Goal: Use online tool/utility: Utilize a website feature to perform a specific function

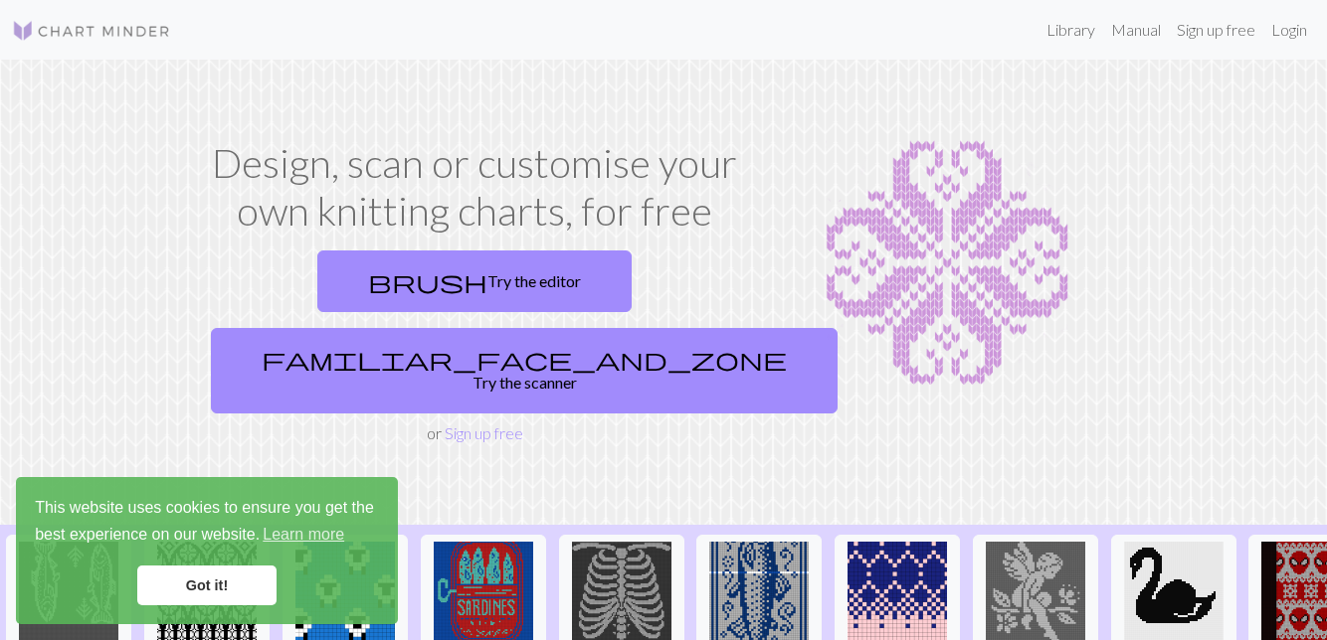
click at [343, 275] on link "brush Try the editor" at bounding box center [474, 282] width 314 height 62
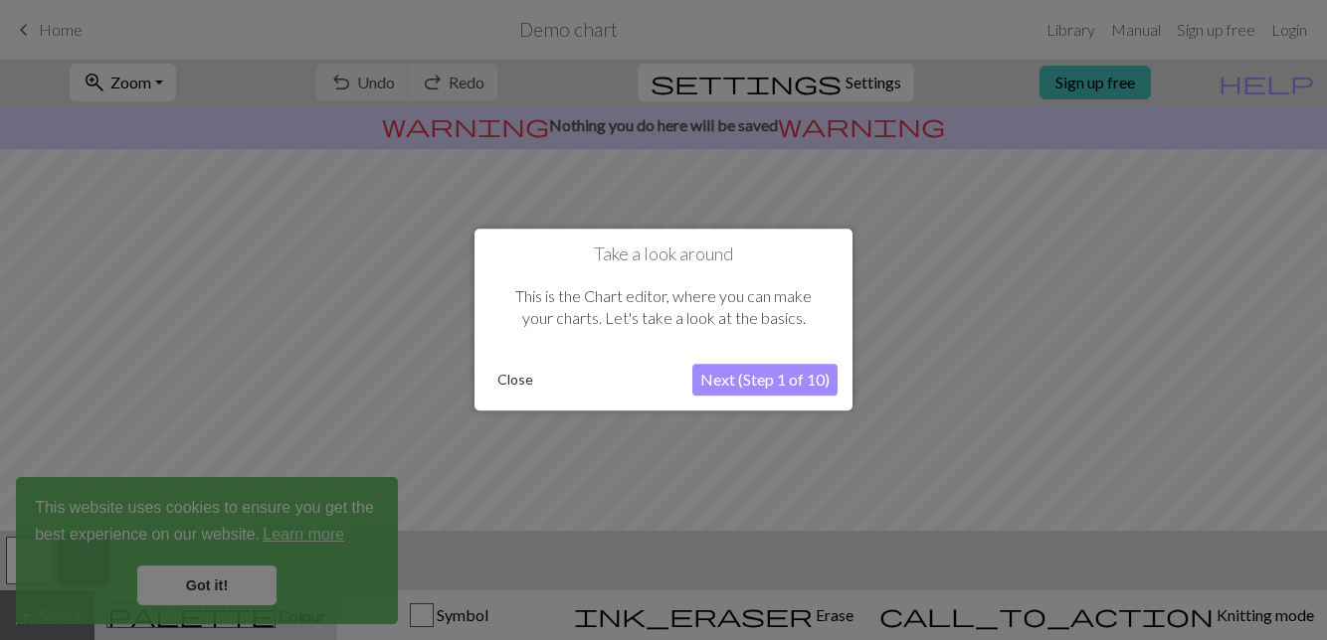
click at [521, 383] on button "Close" at bounding box center [515, 381] width 52 height 30
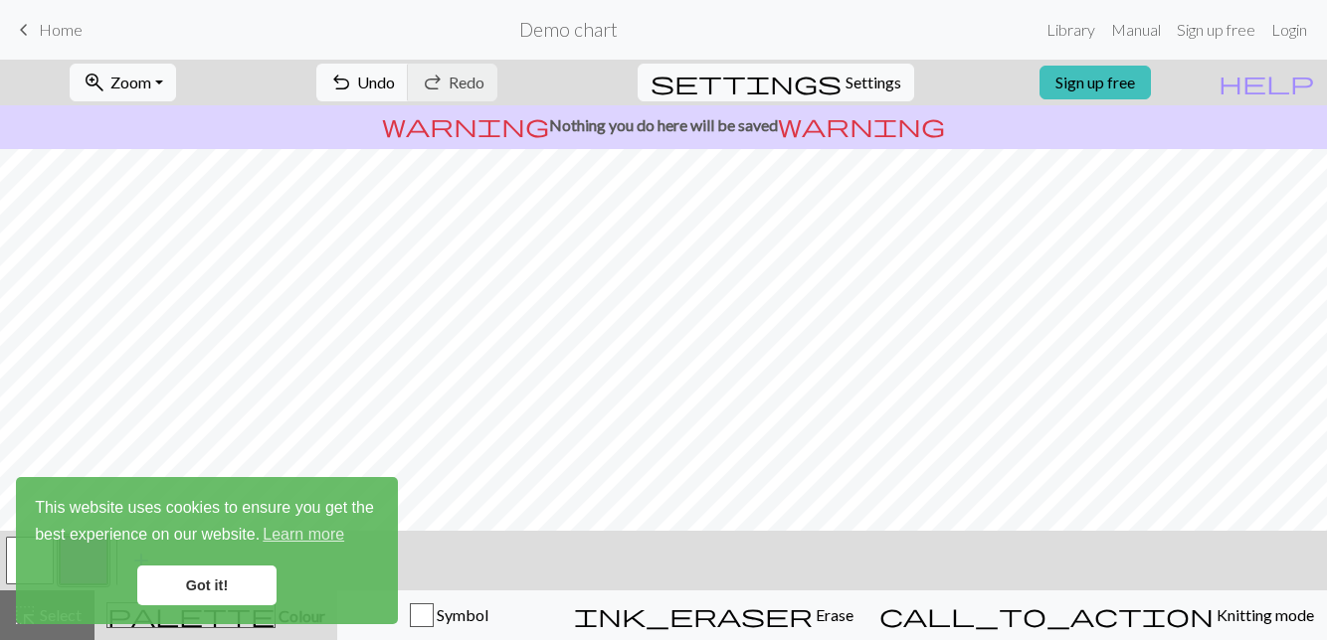
click at [25, 16] on span "keyboard_arrow_left" at bounding box center [24, 30] width 24 height 28
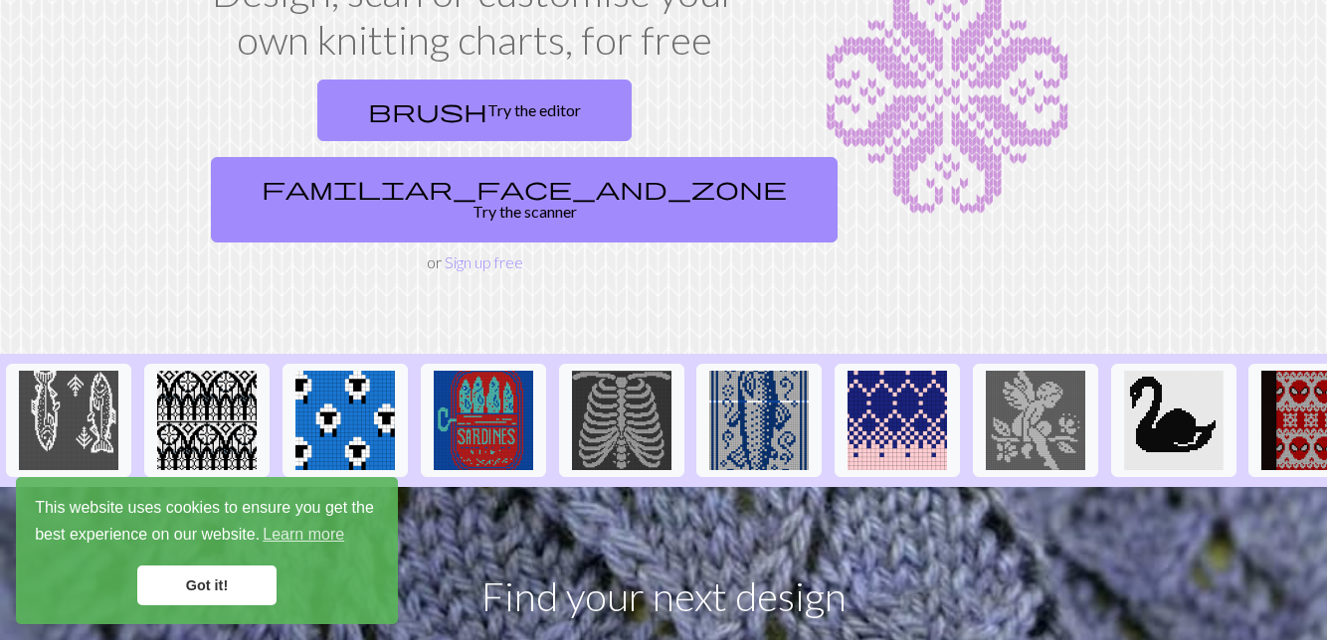
scroll to position [172, 0]
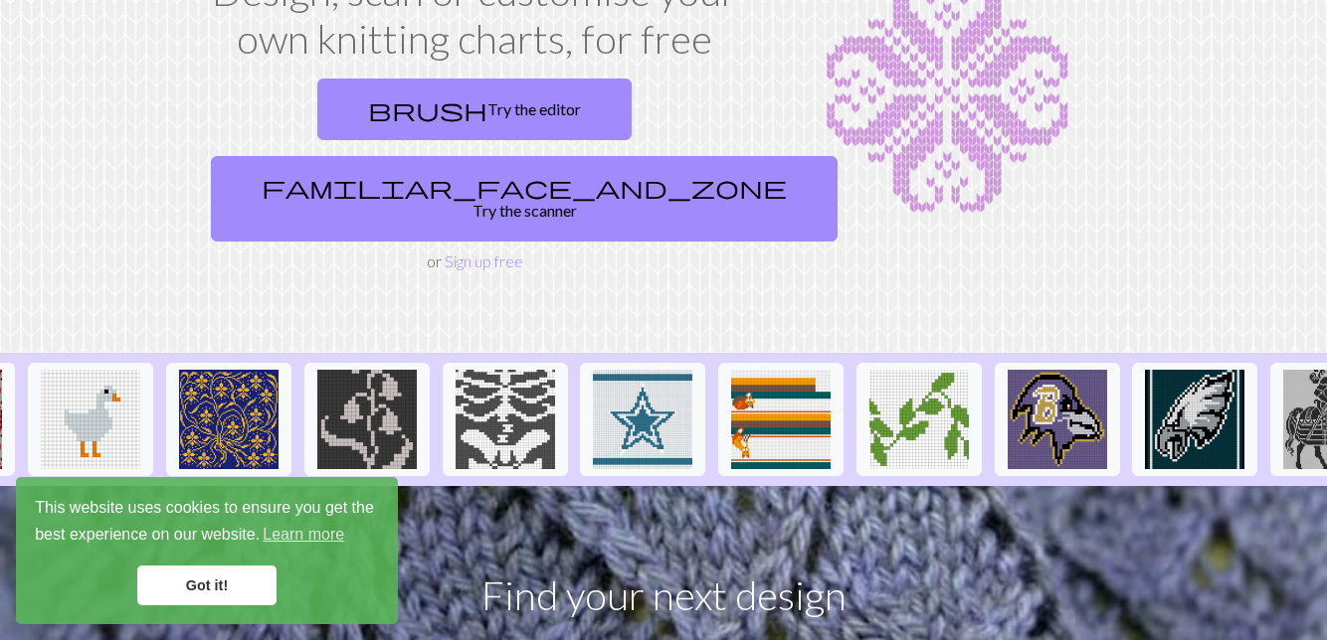
click at [1145, 370] on img at bounding box center [1194, 419] width 99 height 99
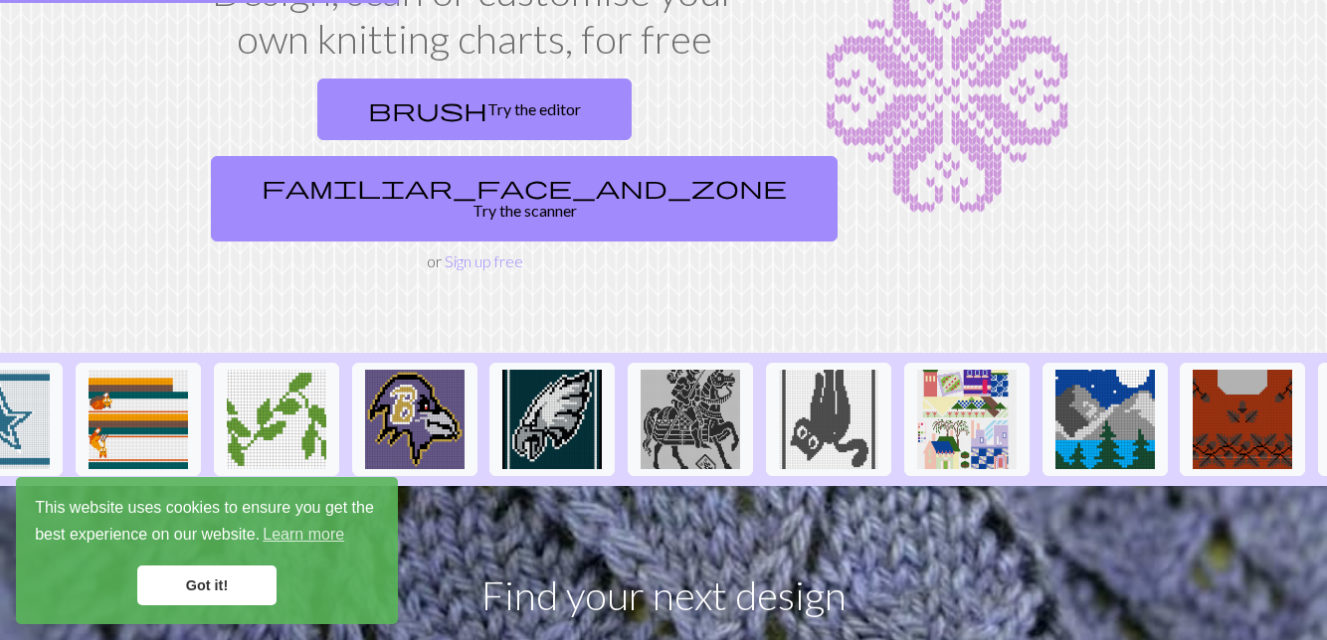
scroll to position [0, 2107]
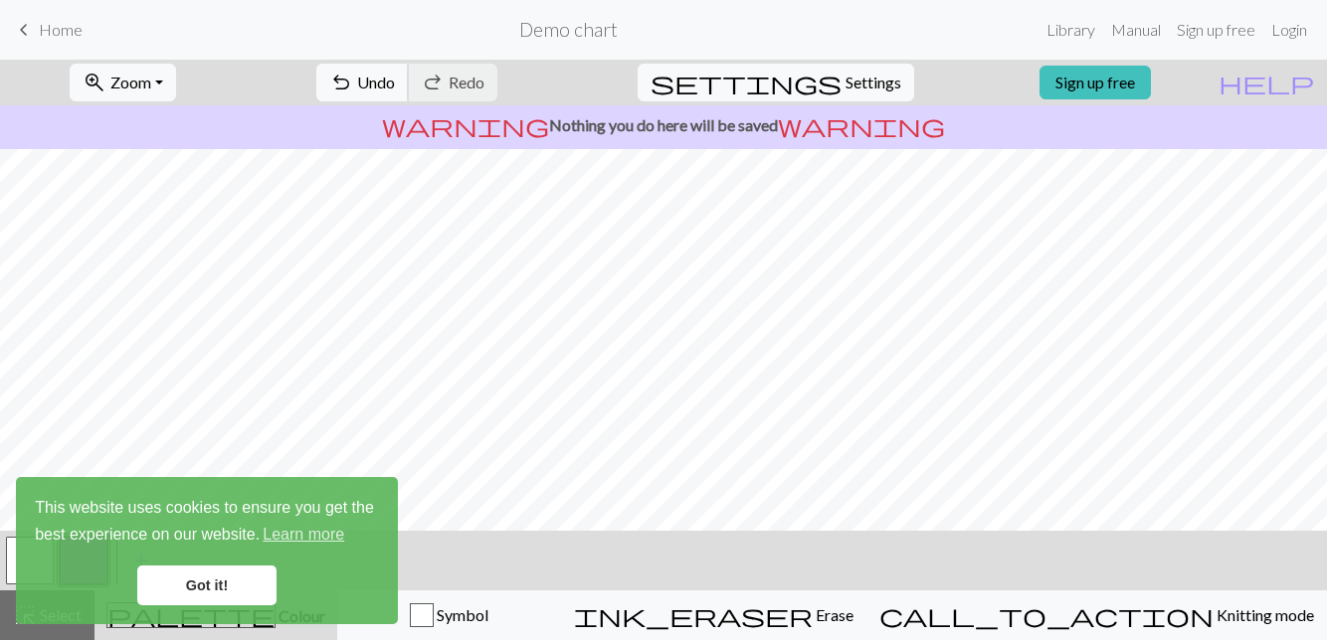
click at [409, 88] on button "undo Undo Undo" at bounding box center [362, 83] width 92 height 38
click at [1132, 614] on span "call_to_action" at bounding box center [1046, 616] width 334 height 28
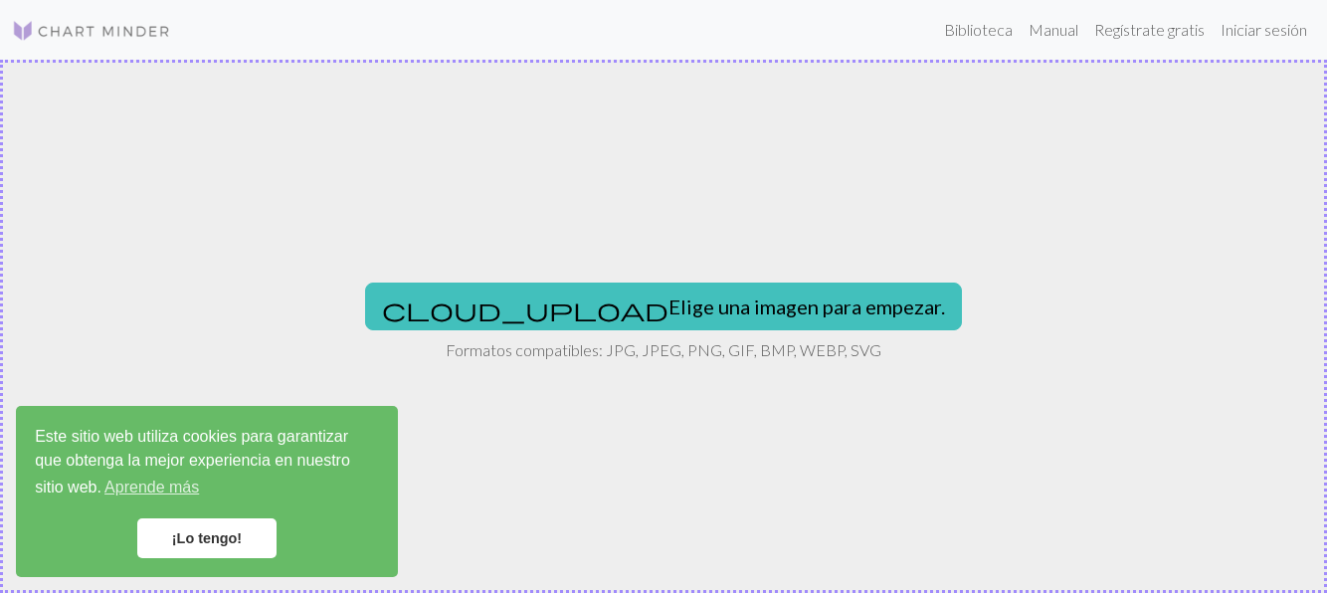
click at [646, 316] on button "cloud_upload Elige una imagen para empezar." at bounding box center [663, 306] width 597 height 48
click at [257, 525] on link "¡Lo tengo!" at bounding box center [206, 538] width 139 height 40
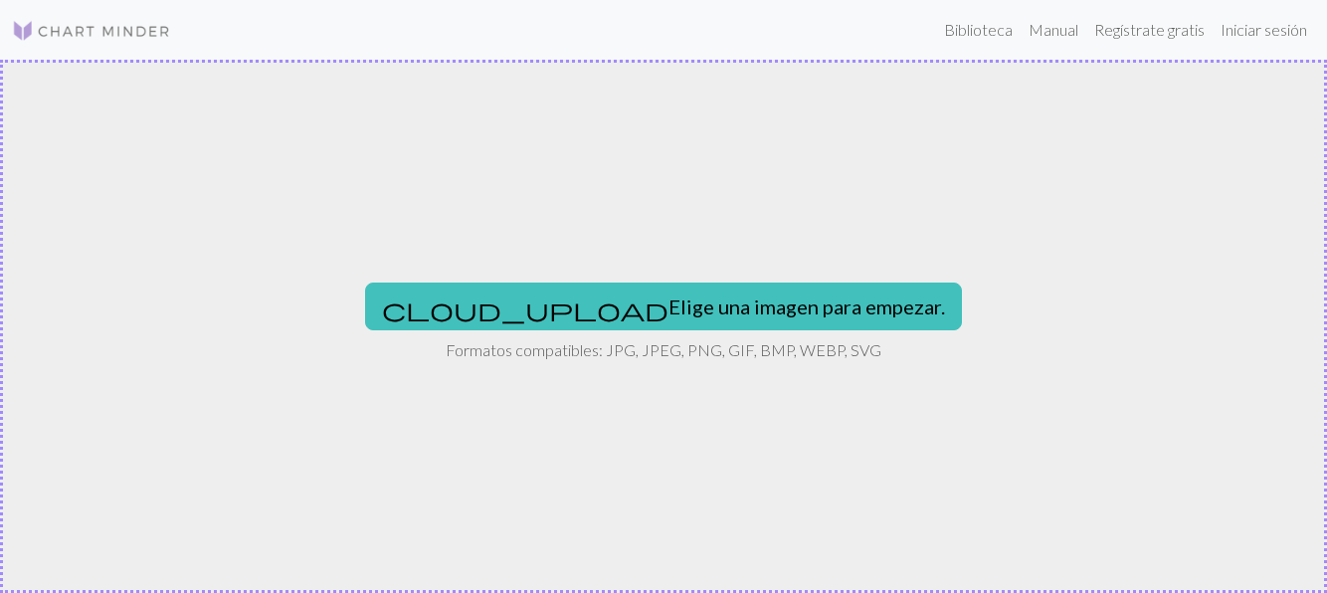
type input "C:\fakepath\c81008017558e26bfd2c32efec2186e6 (1).jpg"
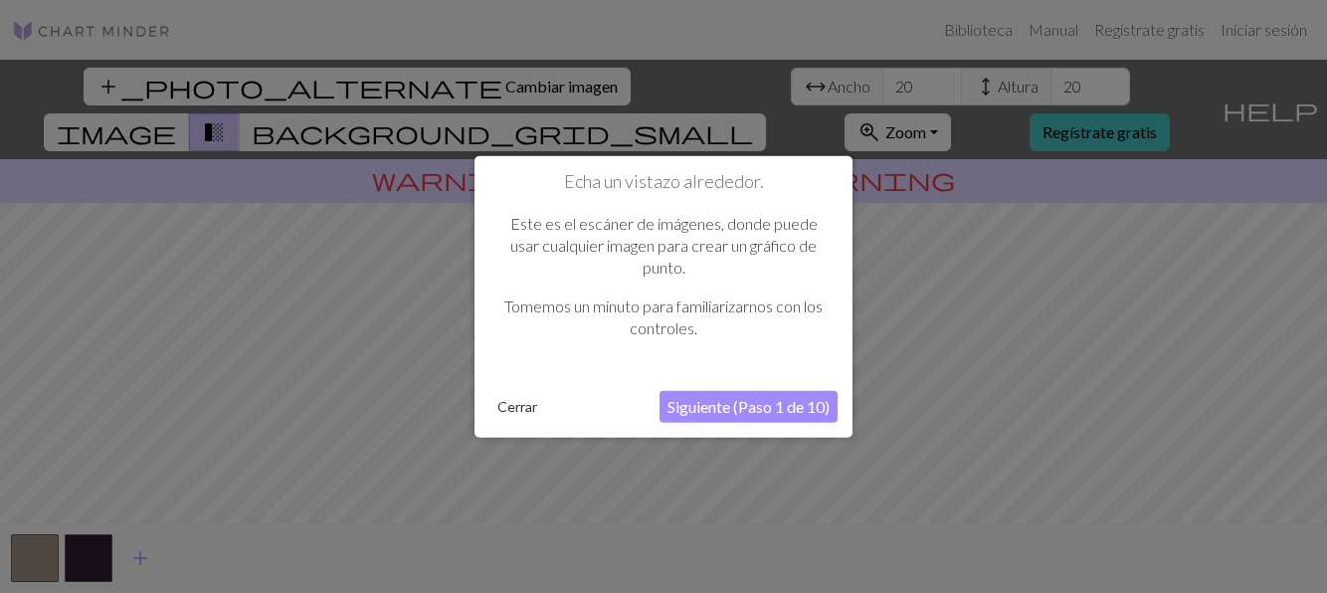
click at [791, 406] on button "Siguiente (Paso 1 de 10)" at bounding box center [748, 406] width 178 height 32
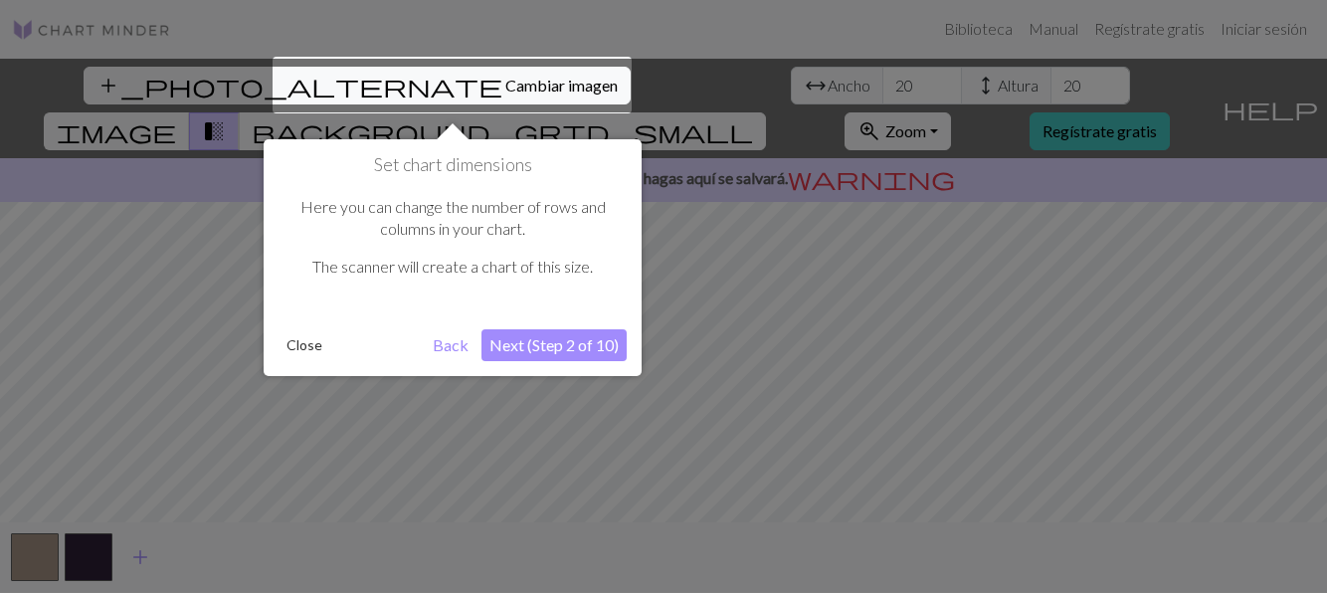
scroll to position [38, 0]
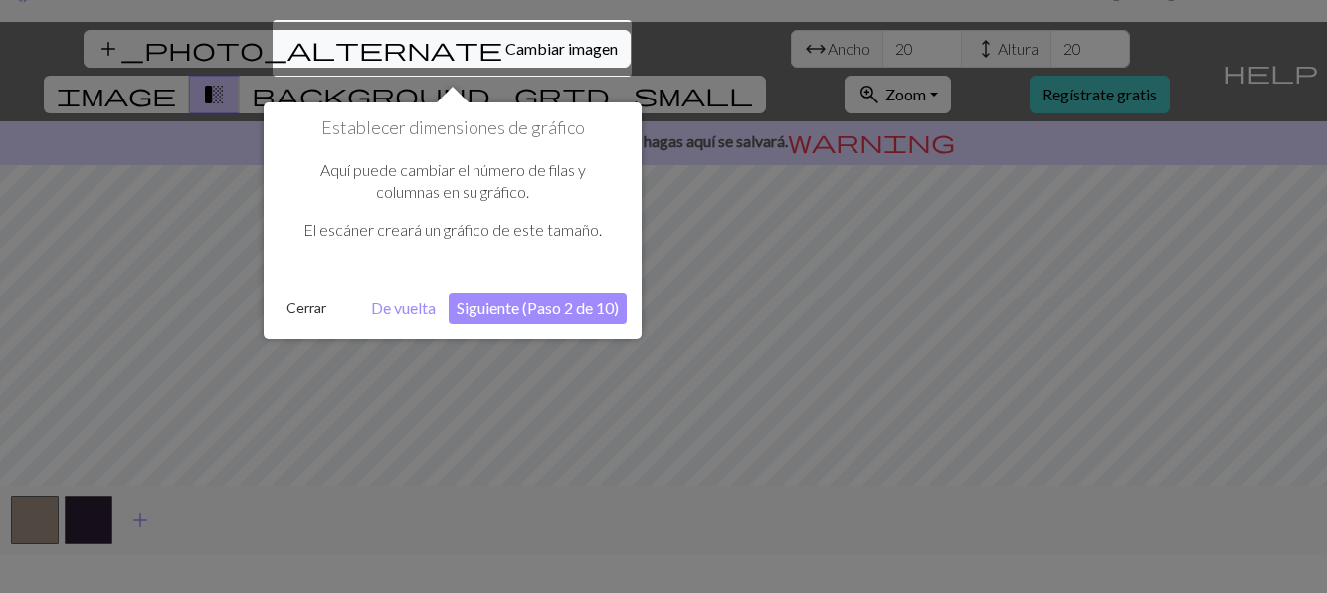
click at [579, 303] on button "Siguiente (Paso 2 de 10)" at bounding box center [538, 308] width 178 height 32
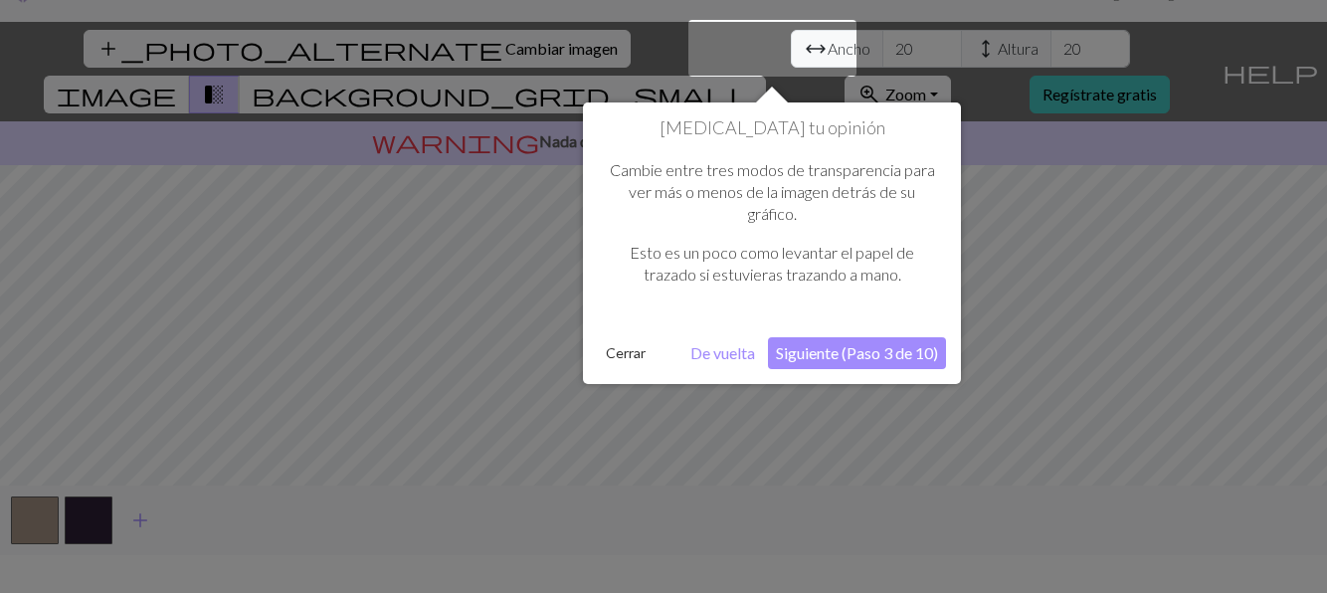
click at [863, 356] on button "Siguiente (Paso 3 de 10)" at bounding box center [857, 353] width 178 height 32
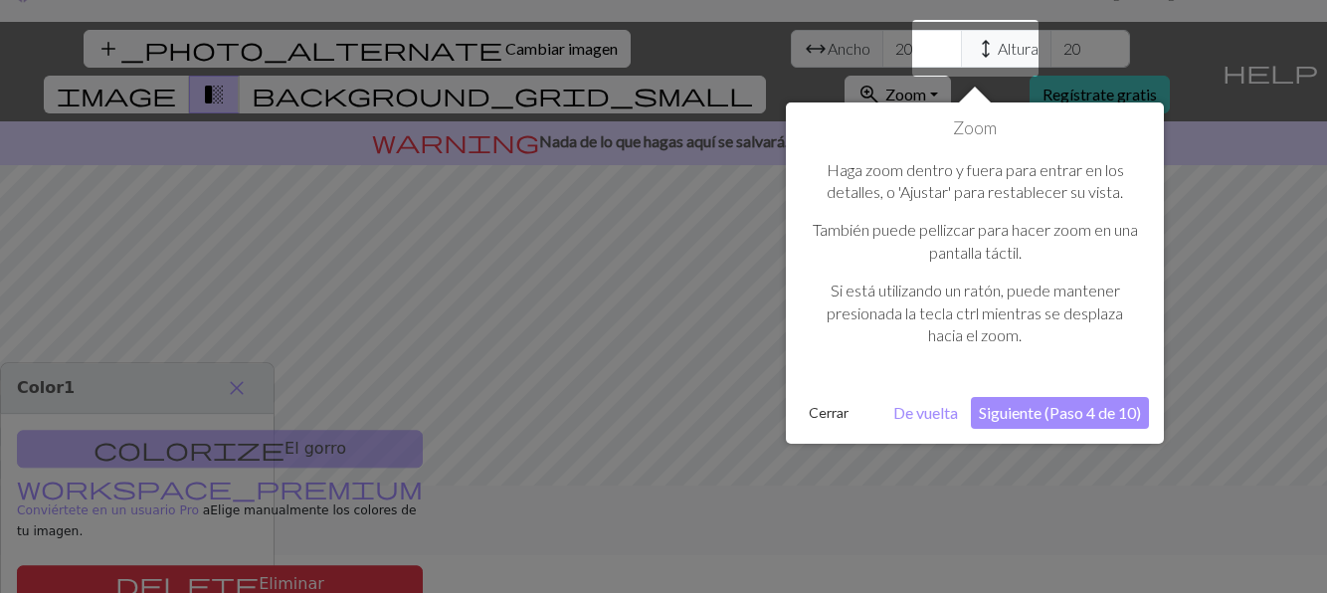
click at [1064, 369] on div "Haga zoom dentro y fuera para entrar en los detalles, o 'Ajustar' para restable…" at bounding box center [975, 261] width 348 height 244
click at [1048, 412] on button "Siguiente (Paso 4 de 10)" at bounding box center [1060, 413] width 178 height 32
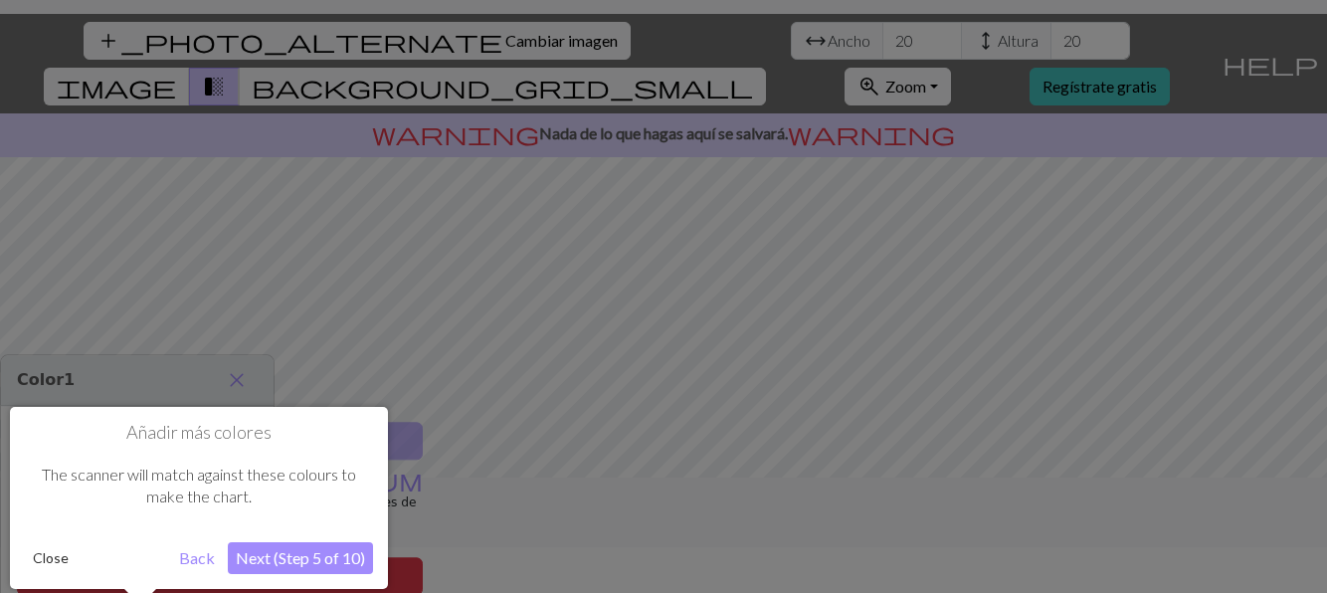
scroll to position [131, 0]
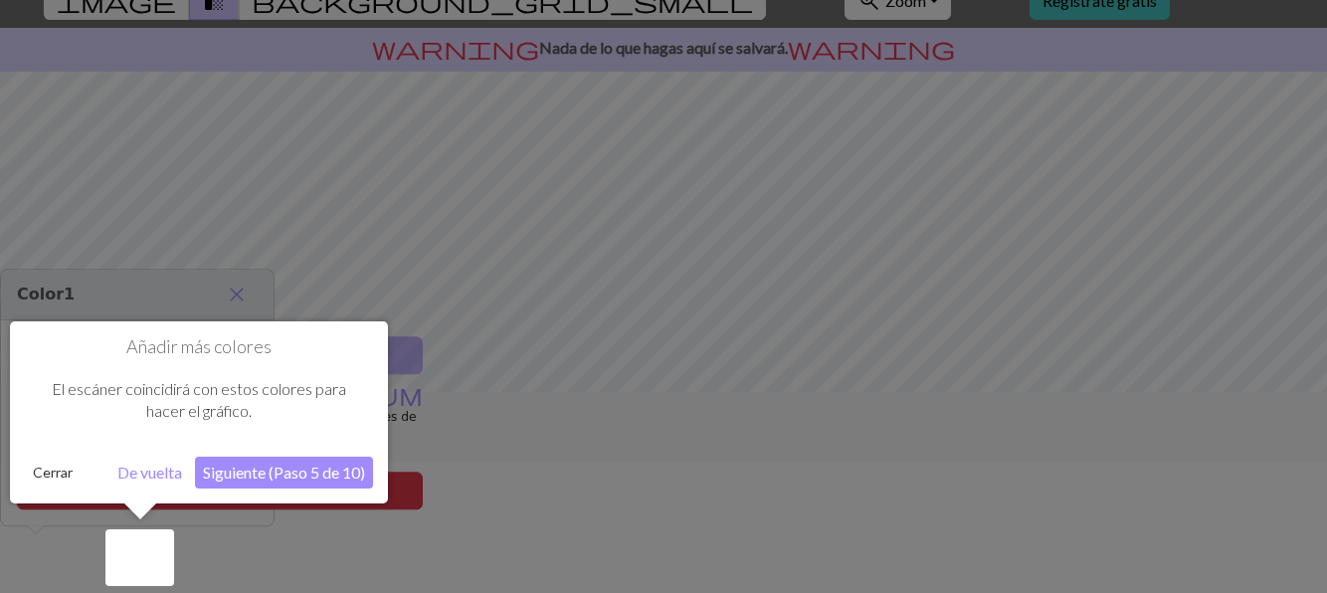
click at [289, 469] on button "Siguiente (Paso 5 de 10)" at bounding box center [284, 472] width 178 height 32
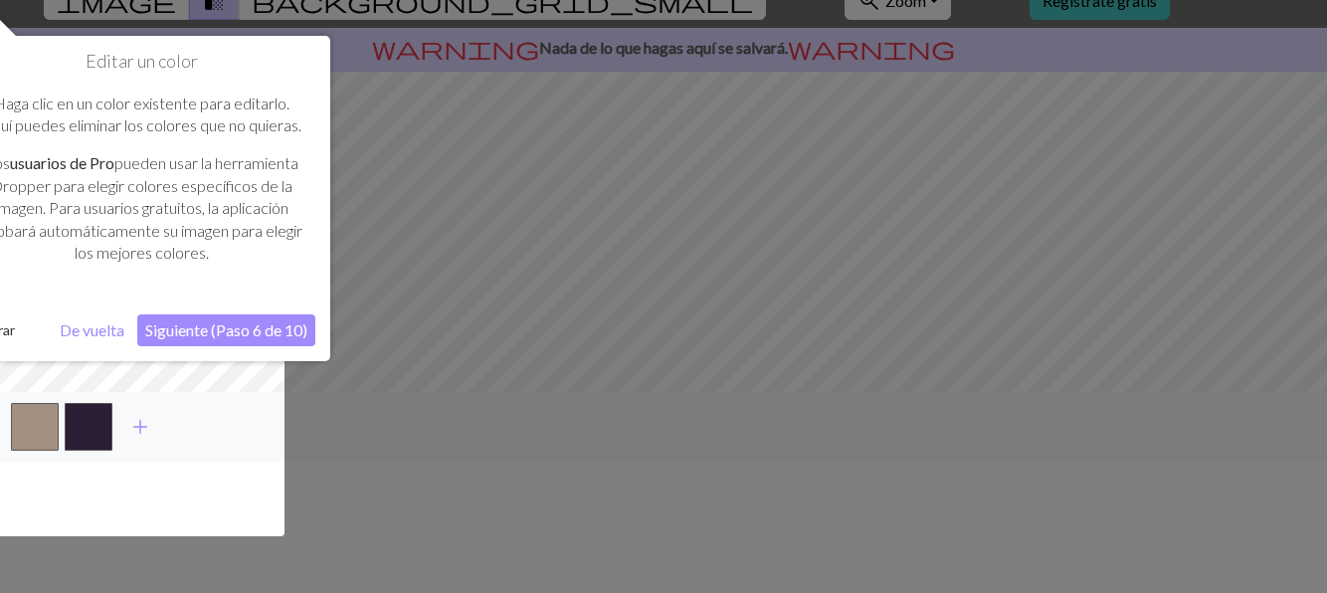
click at [271, 332] on button "Siguiente (Paso 6 de 10)" at bounding box center [226, 330] width 178 height 32
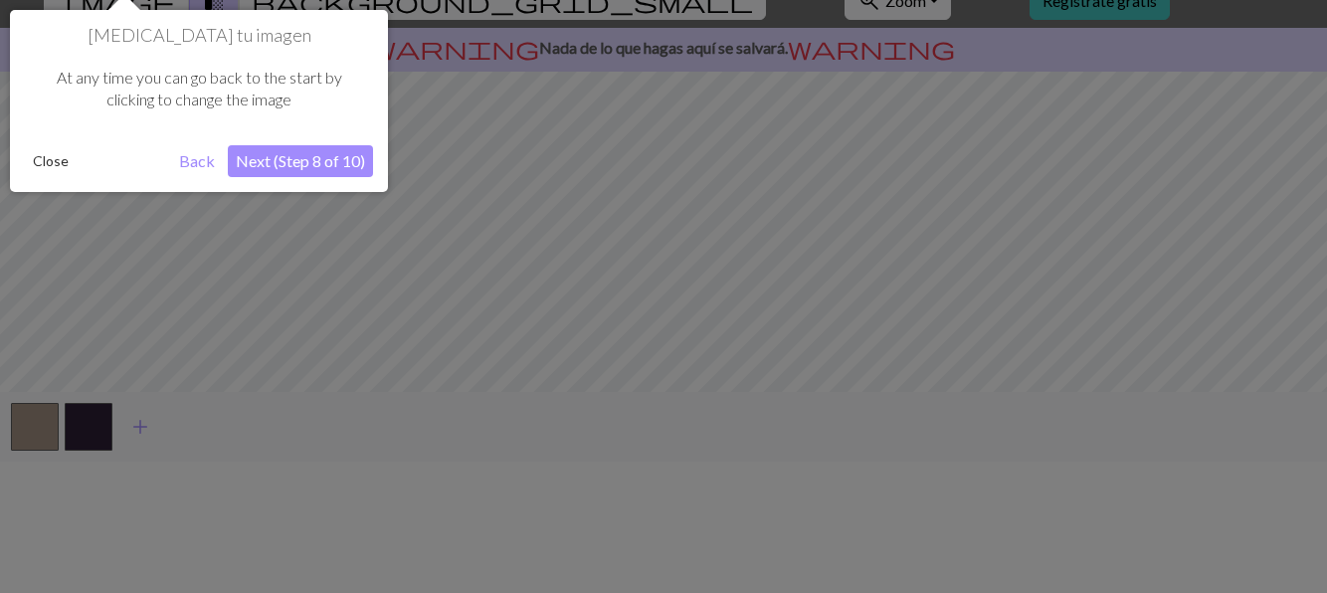
scroll to position [38, 0]
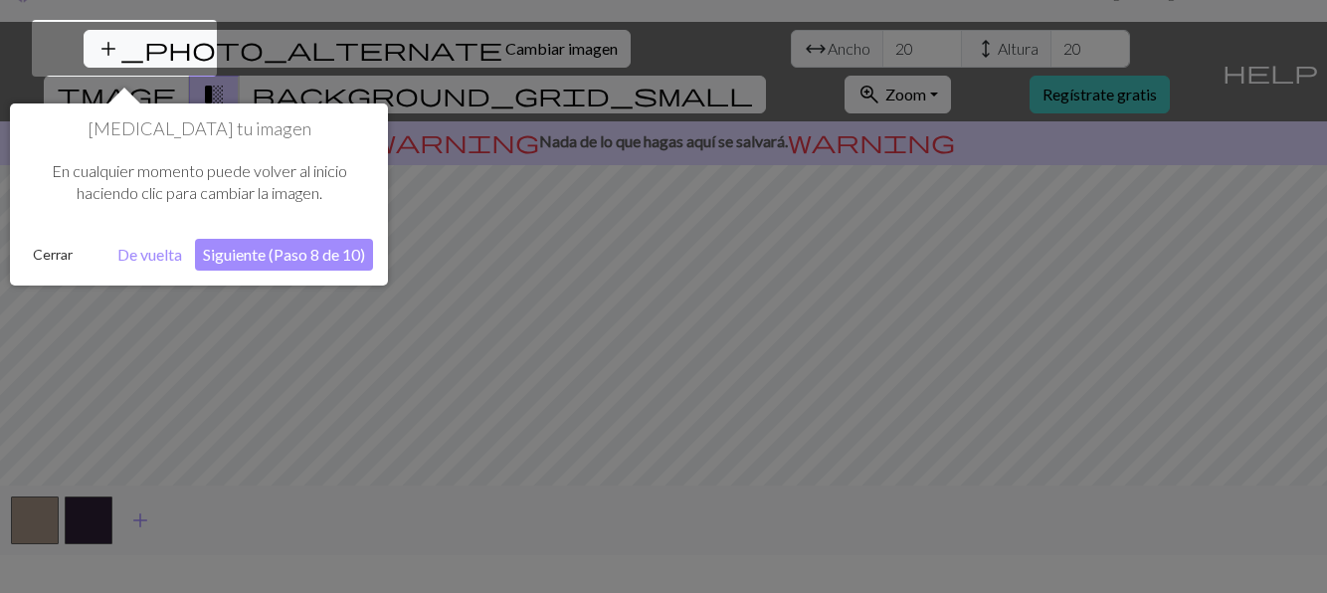
click at [324, 260] on button "Siguiente (Paso 8 de 10)" at bounding box center [284, 255] width 178 height 32
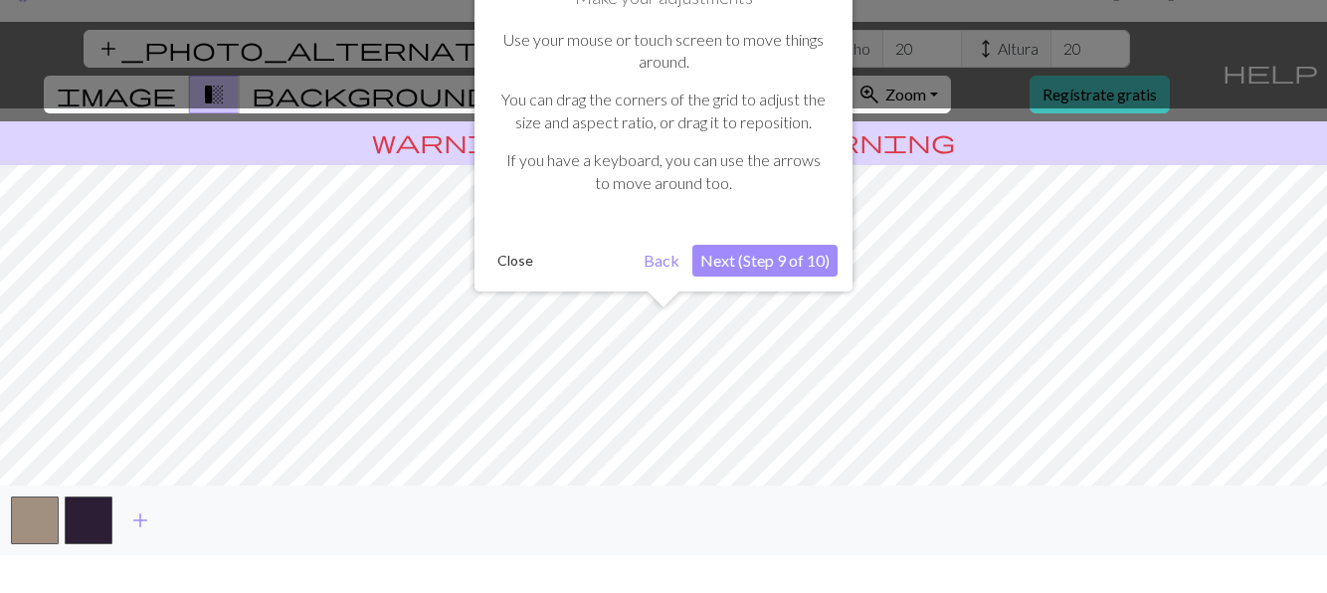
scroll to position [125, 0]
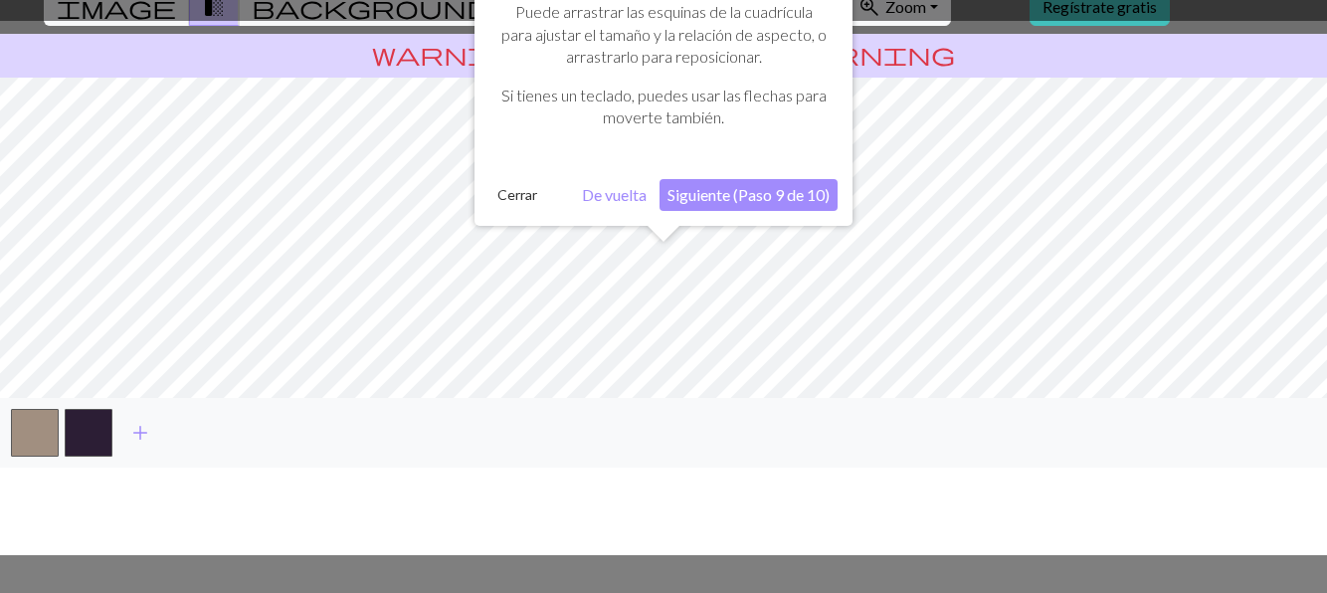
click at [765, 179] on button "Siguiente (Paso 9 de 10)" at bounding box center [748, 195] width 178 height 32
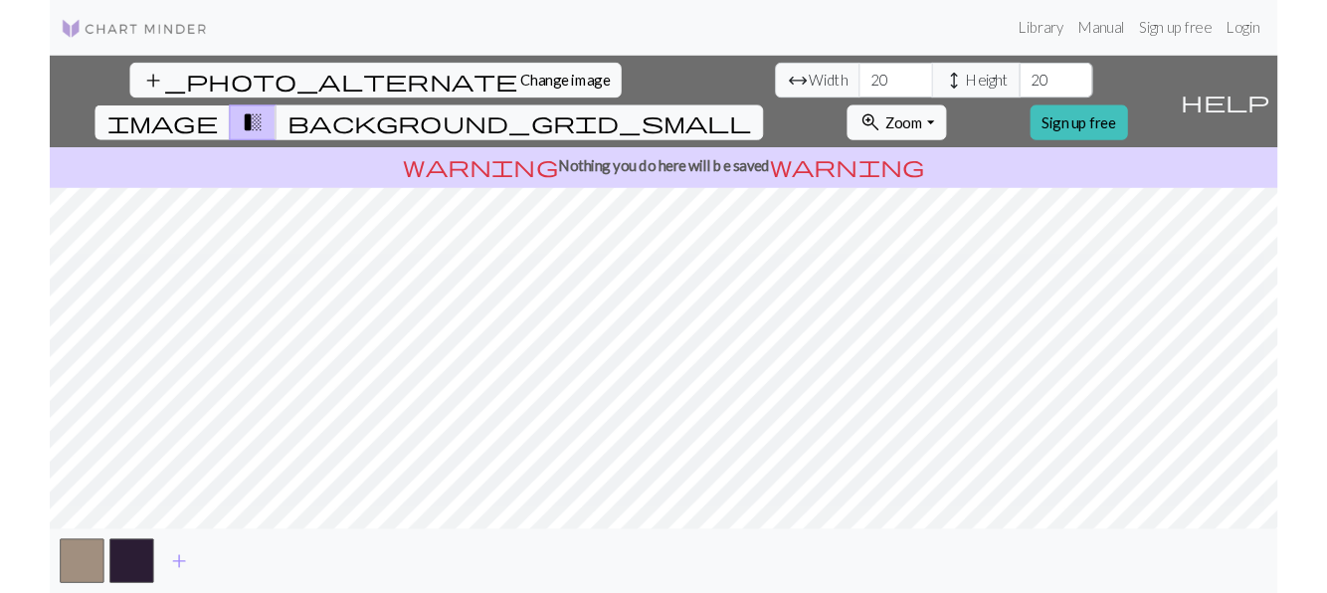
scroll to position [11, 0]
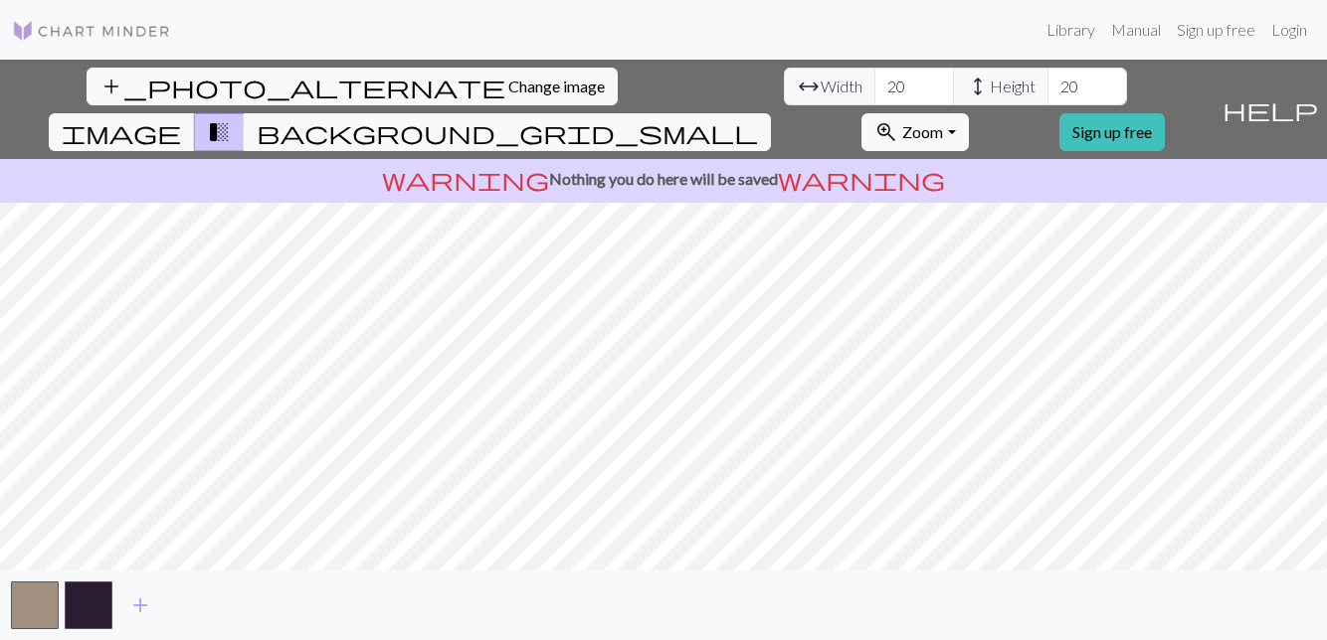
click at [758, 118] on span "background_grid_small" at bounding box center [507, 132] width 501 height 28
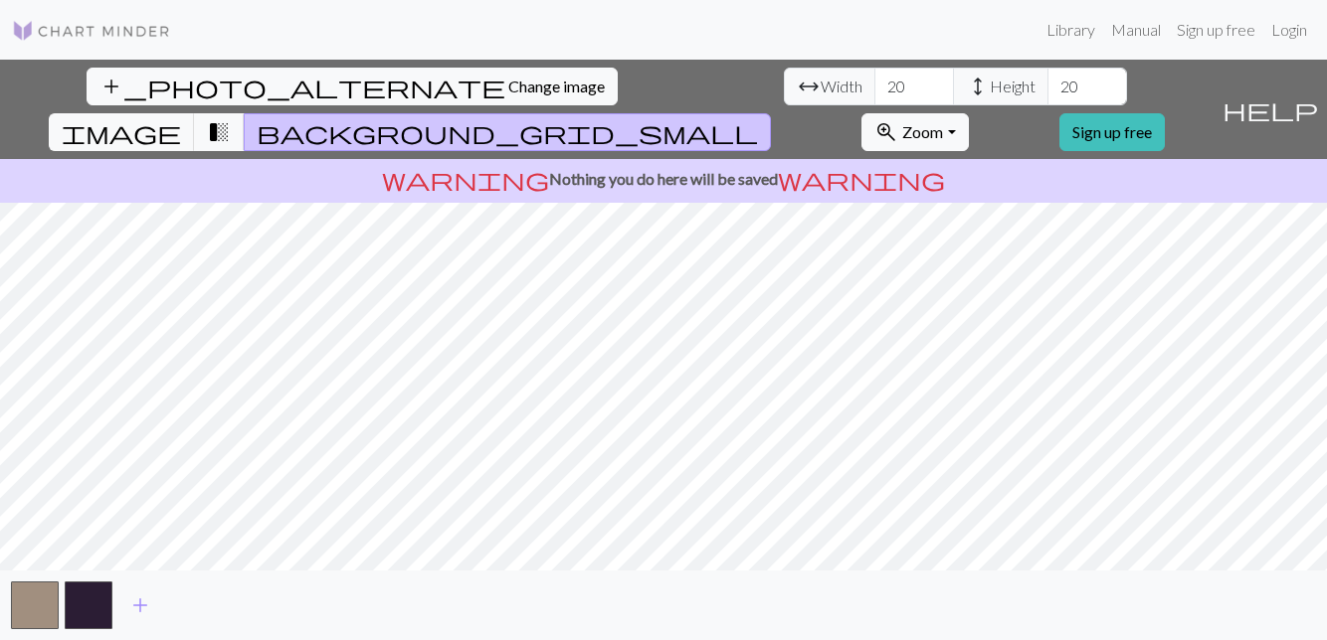
click at [231, 118] on span "transition_fade" at bounding box center [219, 132] width 24 height 28
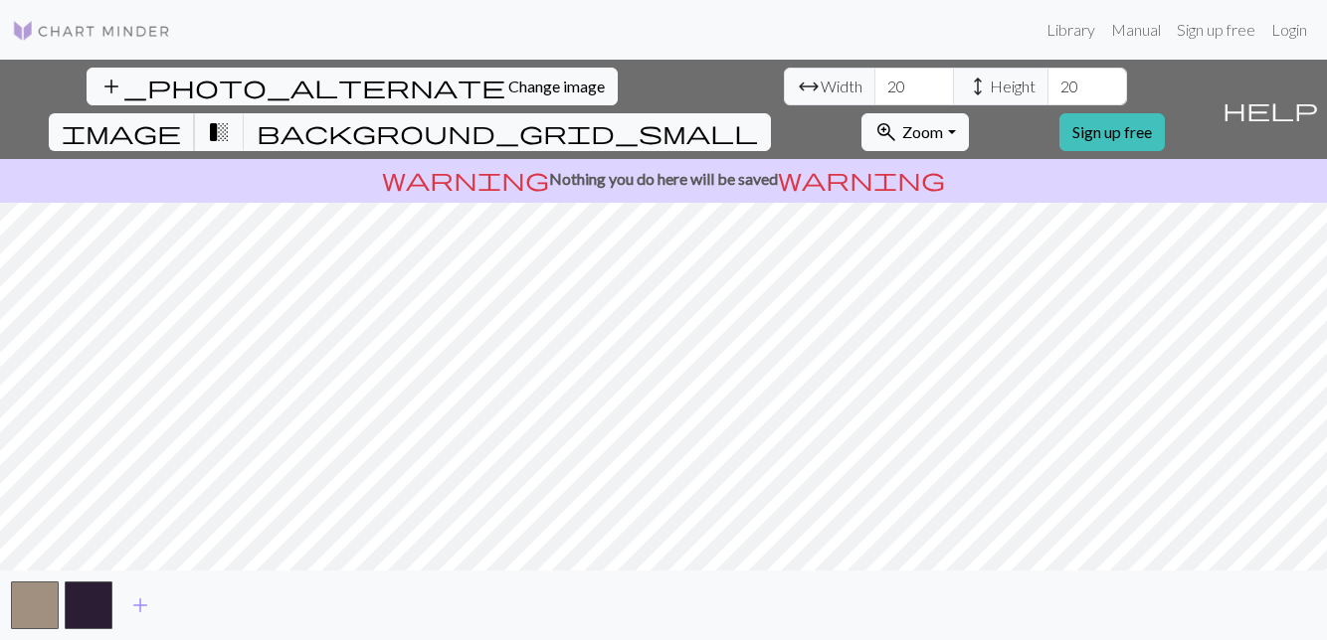
click at [181, 118] on span "image" at bounding box center [121, 132] width 119 height 28
click at [990, 75] on span "Height" at bounding box center [1013, 87] width 46 height 24
click at [990, 76] on span "Height" at bounding box center [1013, 87] width 46 height 24
click at [1047, 75] on input "20" at bounding box center [1087, 87] width 80 height 38
type input "2"
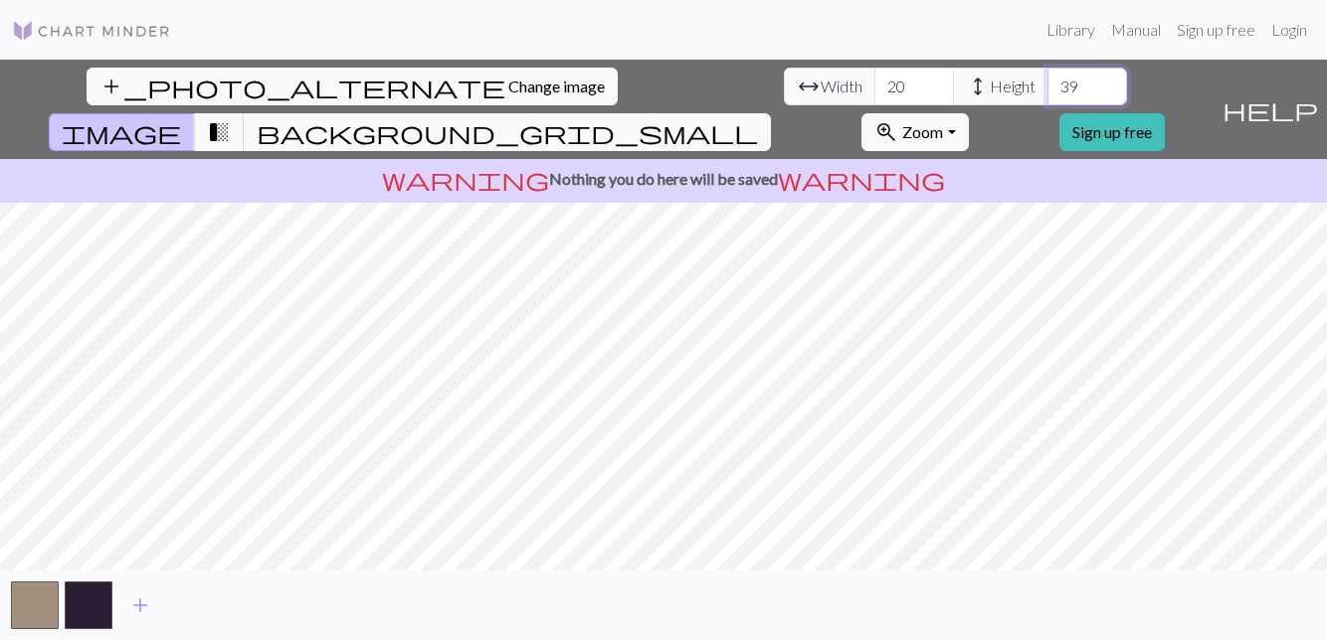
type input "3"
type input "40"
click at [797, 78] on span "arrow_range" at bounding box center [809, 87] width 24 height 28
click at [874, 68] on input "20" at bounding box center [914, 87] width 80 height 38
type input "2"
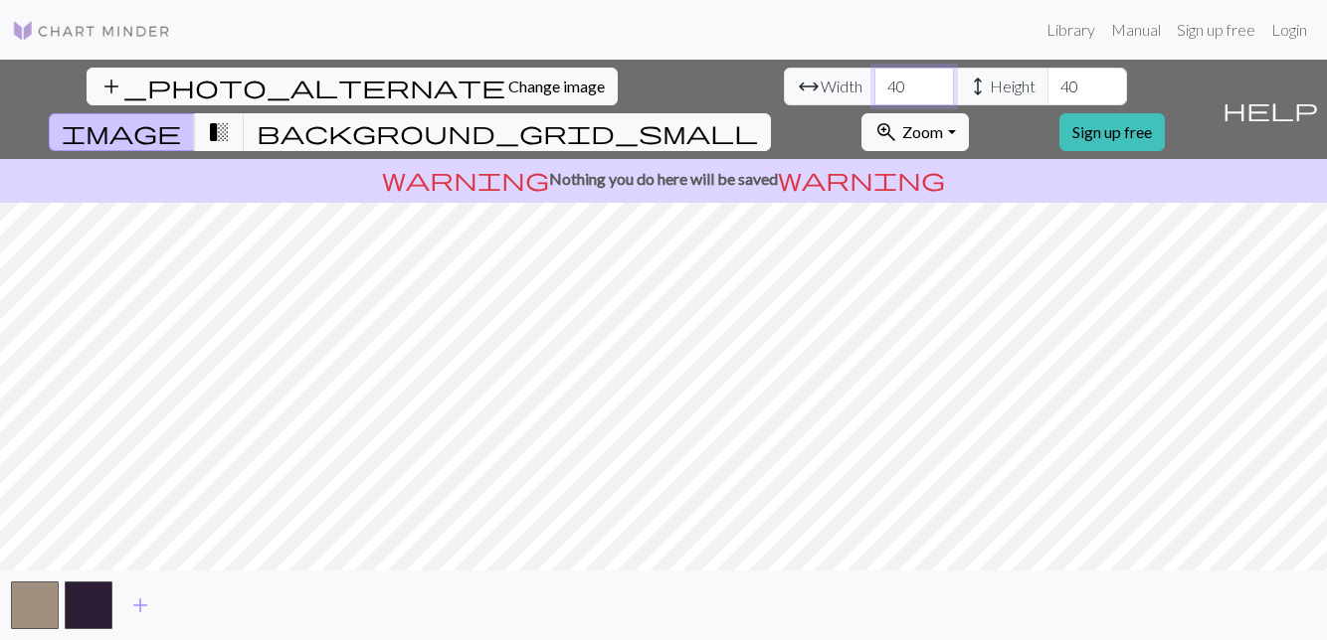
type input "4"
type input "5"
type input "6"
type input "7"
type input "80"
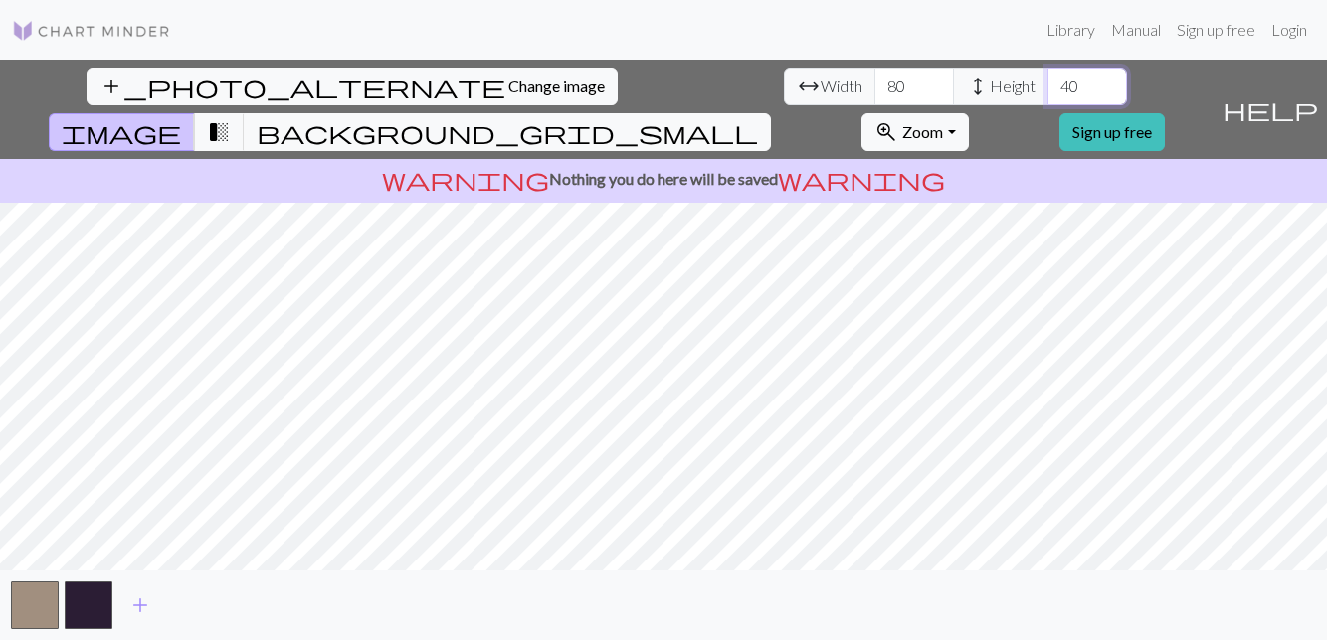
click at [1047, 68] on input "40" at bounding box center [1087, 87] width 80 height 38
type input "4"
type input "8"
type input "95"
click at [874, 68] on input "80" at bounding box center [914, 87] width 80 height 38
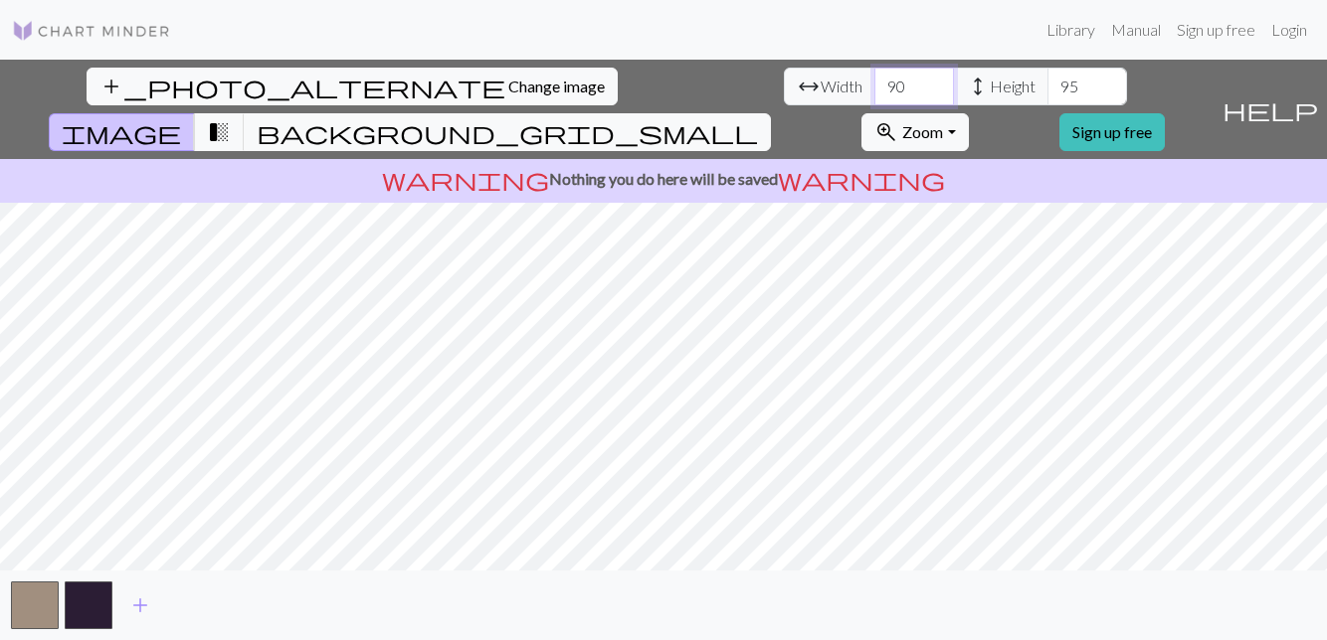
click at [874, 68] on input "90" at bounding box center [914, 87] width 80 height 38
type input "95"
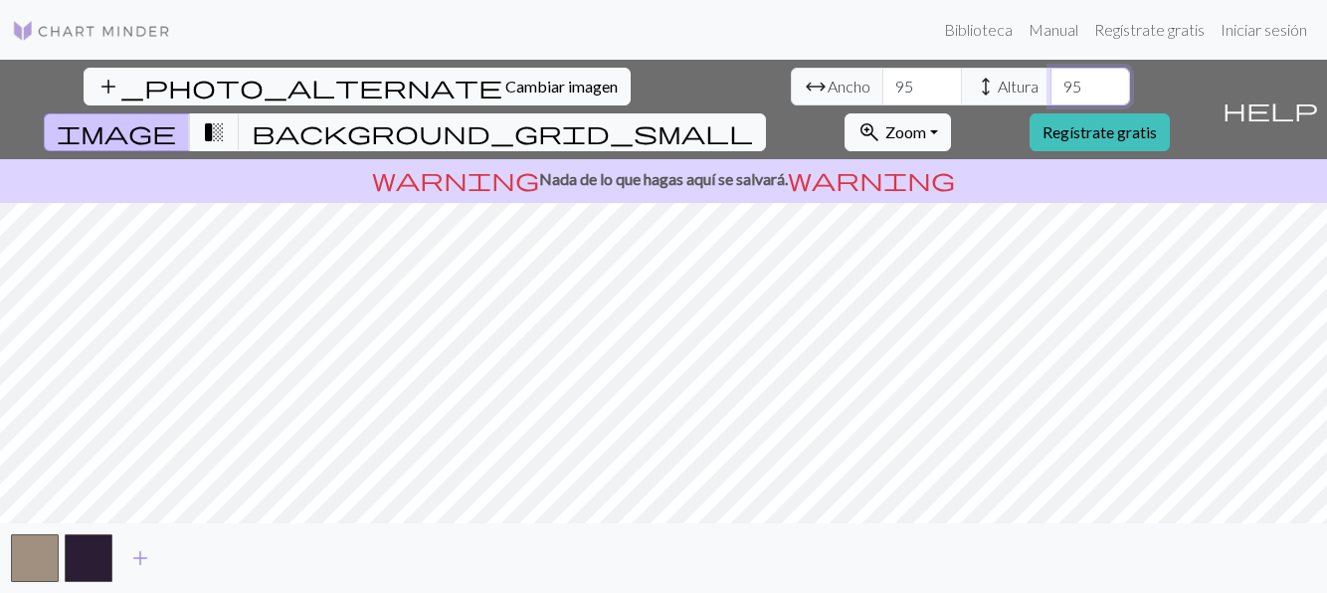
click at [1050, 76] on input "95" at bounding box center [1090, 87] width 80 height 38
type input "9"
type input "0"
type input "80"
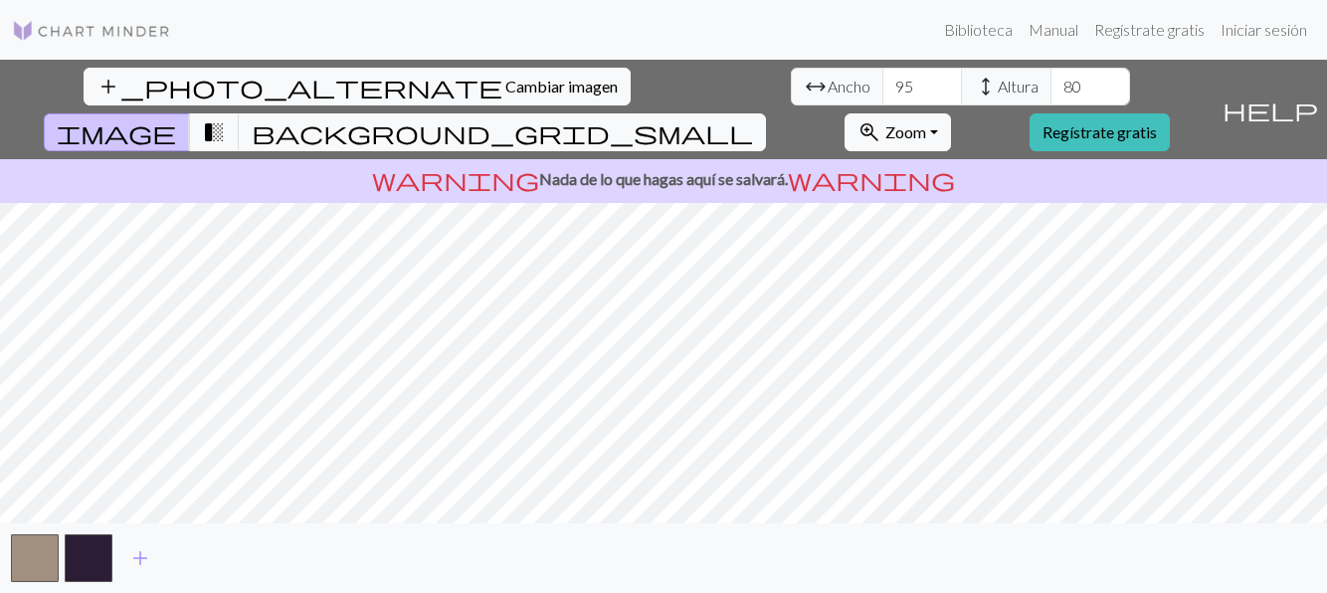
click at [505, 77] on span "Cambiar imagen" at bounding box center [561, 86] width 112 height 19
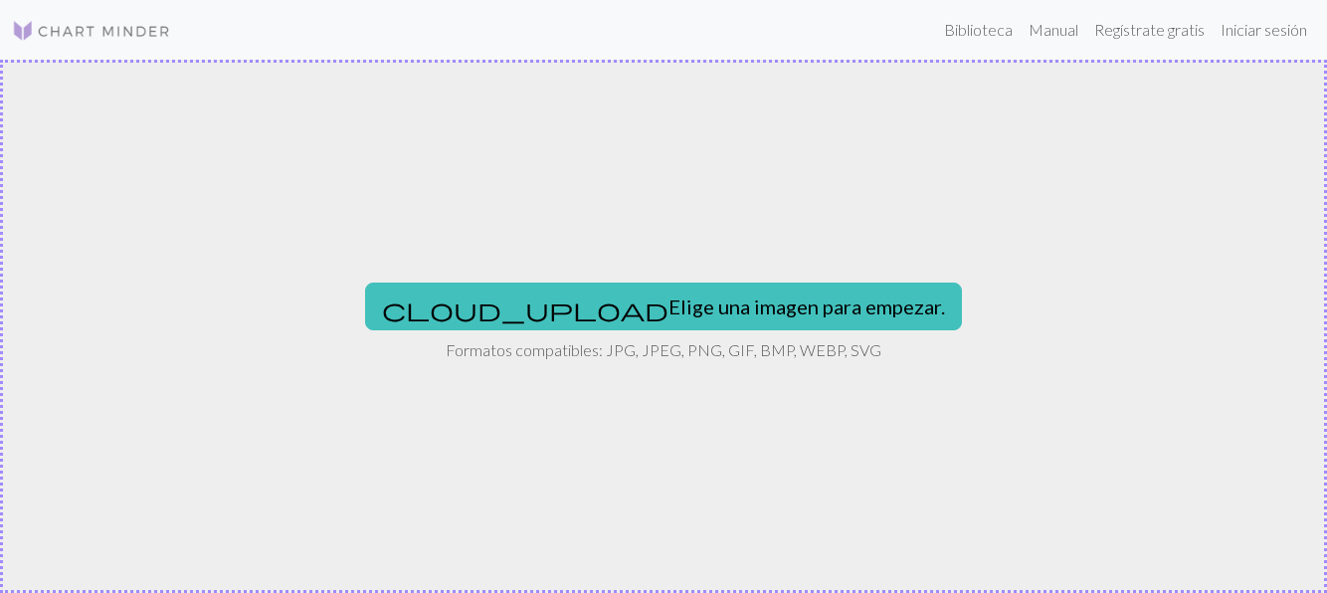
click at [746, 295] on button "cloud_upload Elige una imagen para empezar." at bounding box center [663, 306] width 597 height 48
click at [749, 294] on button "cloud_upload Elige una imagen para empezar." at bounding box center [663, 306] width 597 height 48
type input "C:\fakepath\3ae9814ae5b9e599db64d988c23c9ab7.jpg"
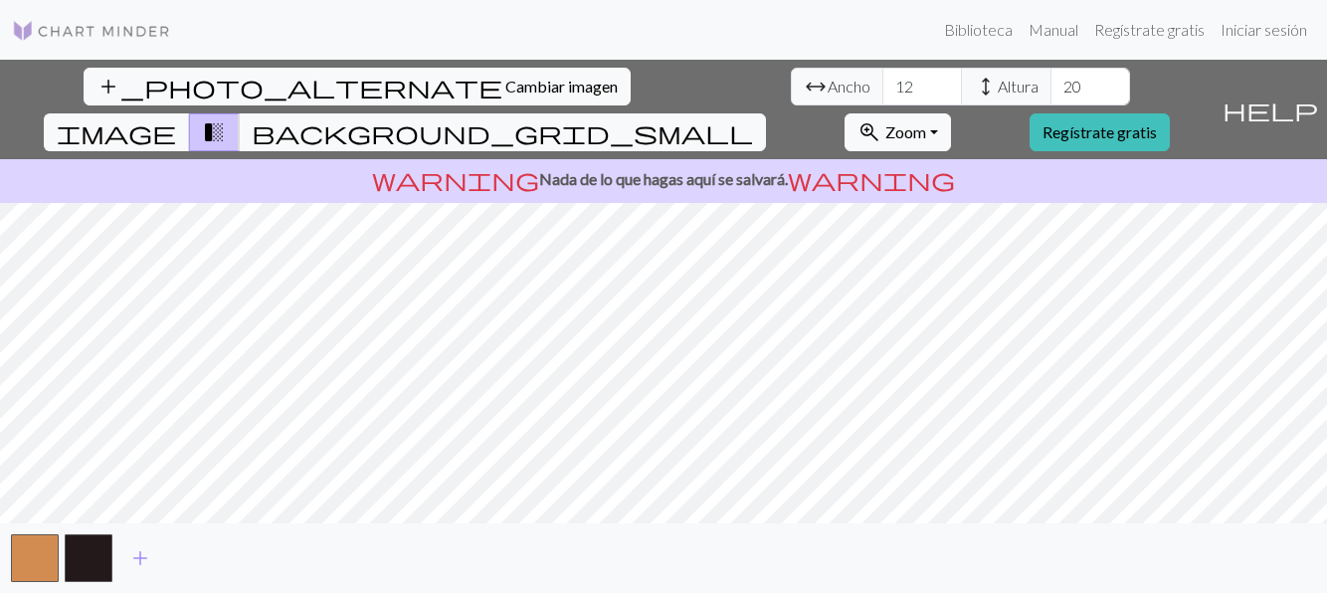
click at [176, 118] on span "image" at bounding box center [116, 132] width 119 height 28
click at [1050, 85] on input "20" at bounding box center [1090, 87] width 80 height 38
type input "2"
type input "90"
click at [882, 84] on input "12" at bounding box center [922, 87] width 80 height 38
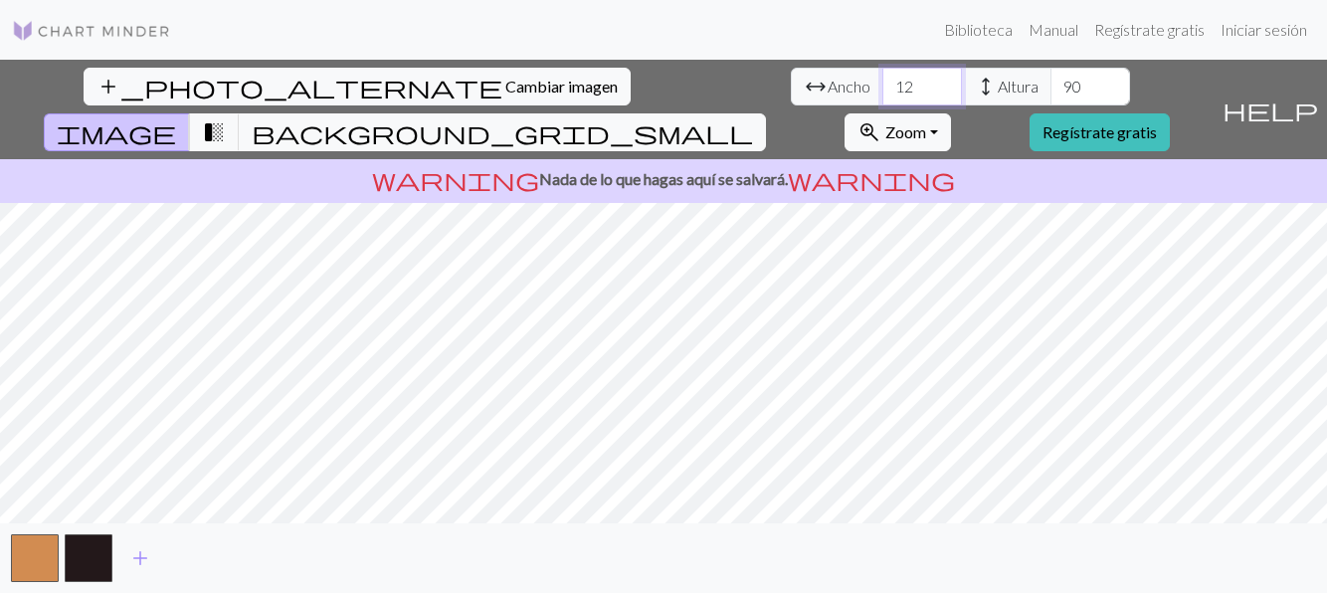
type input "1"
click at [882, 78] on input "90" at bounding box center [922, 87] width 80 height 38
click at [1050, 88] on input "90" at bounding box center [1090, 87] width 80 height 38
click at [882, 88] on input "99" at bounding box center [922, 87] width 80 height 38
type input "9"
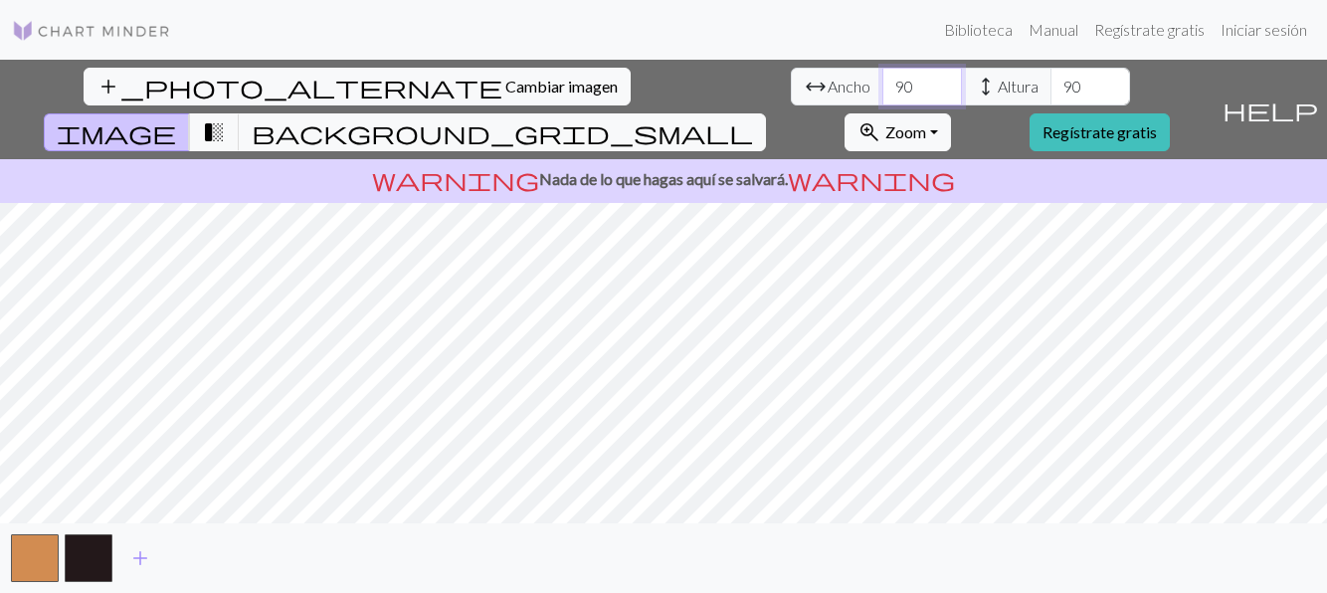
type input "90"
